Goal: Task Accomplishment & Management: Manage account settings

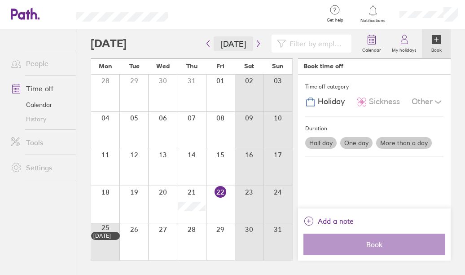
click at [249, 44] on button "Today" at bounding box center [234, 43] width 40 height 15
click at [257, 46] on icon "button" at bounding box center [258, 43] width 3 height 7
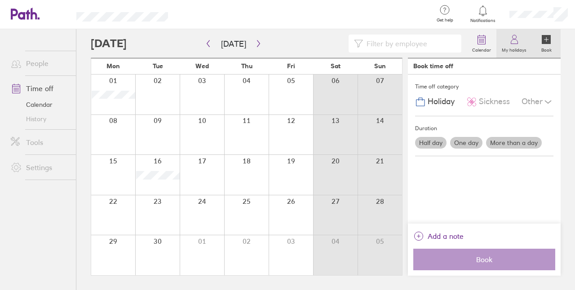
click at [513, 54] on link "My holidays" at bounding box center [513, 43] width 35 height 29
